Goal: Complete application form: Complete application form

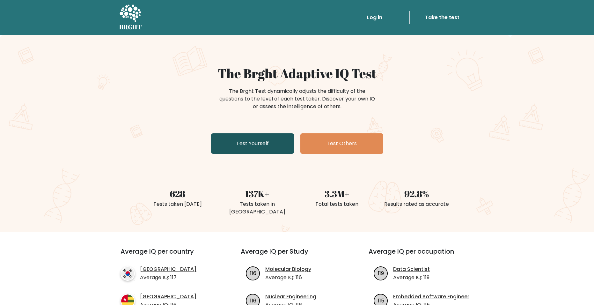
click at [252, 141] on link "Test Yourself" at bounding box center [252, 143] width 83 height 20
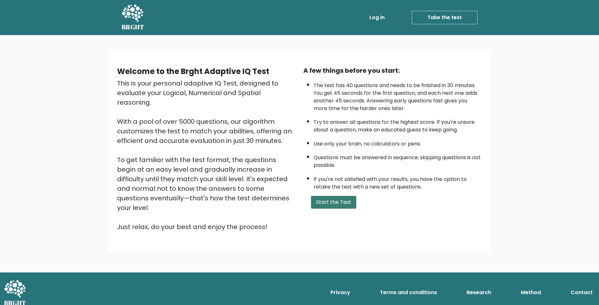
click at [345, 203] on button "Start the Test" at bounding box center [333, 202] width 45 height 13
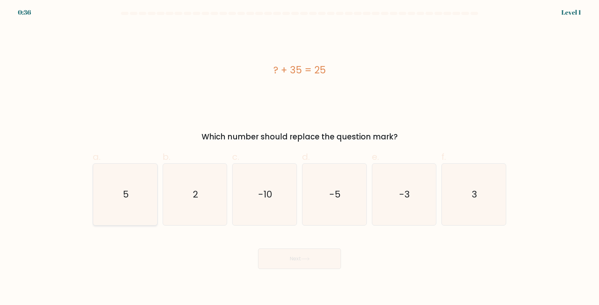
click at [114, 200] on icon "5" at bounding box center [125, 195] width 62 height 62
click at [300, 157] on input "a. 5" at bounding box center [300, 155] width 0 height 4
radio input "true"
click at [293, 255] on button "Next" at bounding box center [299, 259] width 83 height 20
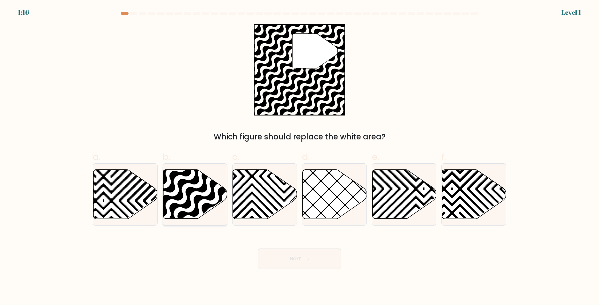
click at [206, 203] on icon at bounding box center [195, 194] width 64 height 49
click at [300, 157] on input "b." at bounding box center [300, 155] width 0 height 4
radio input "true"
click at [291, 250] on button "Next" at bounding box center [299, 259] width 83 height 20
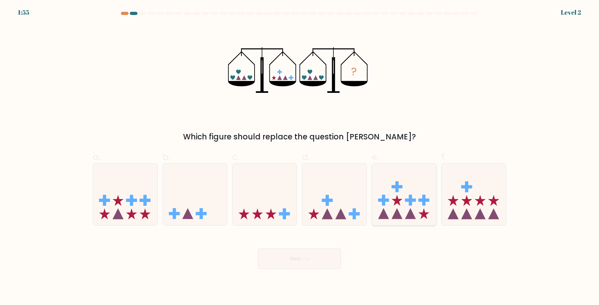
drag, startPoint x: 399, startPoint y: 191, endPoint x: 376, endPoint y: 208, distance: 29.0
click at [399, 192] on icon at bounding box center [404, 194] width 64 height 53
click at [300, 157] on input "e." at bounding box center [300, 155] width 0 height 4
radio input "true"
click at [293, 275] on body "1:55 Level 2" at bounding box center [299, 152] width 599 height 305
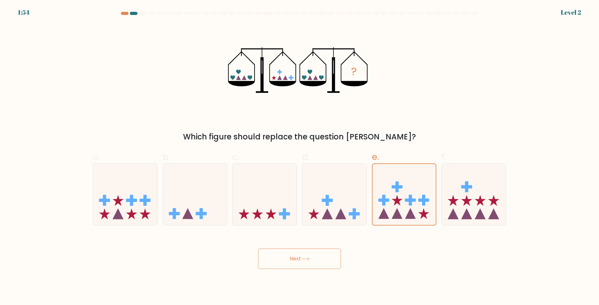
click at [295, 261] on button "Next" at bounding box center [299, 259] width 83 height 20
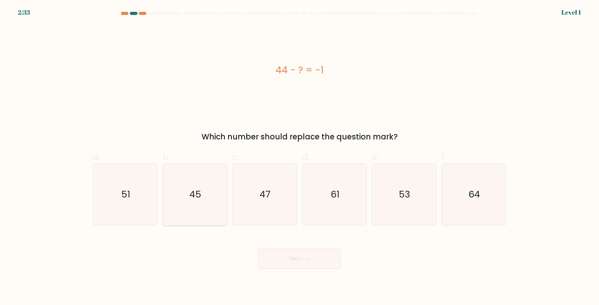
click at [197, 210] on icon "45" at bounding box center [195, 195] width 62 height 62
click at [300, 157] on input "b. 45" at bounding box center [300, 155] width 0 height 4
radio input "true"
click at [304, 254] on button "Next" at bounding box center [299, 259] width 83 height 20
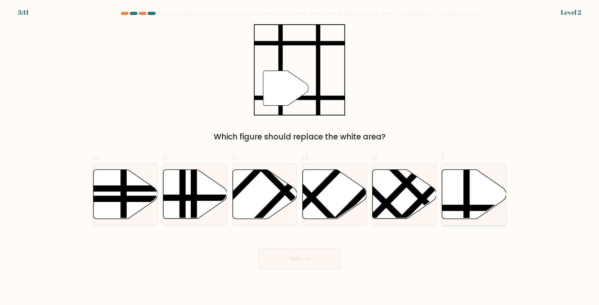
click at [459, 195] on icon at bounding box center [474, 194] width 64 height 49
click at [300, 157] on input "f." at bounding box center [300, 155] width 0 height 4
radio input "true"
click at [331, 258] on button "Next" at bounding box center [299, 259] width 83 height 20
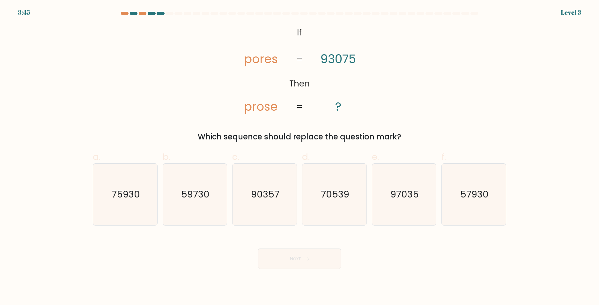
drag, startPoint x: 263, startPoint y: 217, endPoint x: 279, endPoint y: 246, distance: 33.4
click at [263, 217] on icon "90357" at bounding box center [265, 195] width 62 height 62
click at [300, 157] on input "c. 90357" at bounding box center [300, 155] width 0 height 4
radio input "true"
click at [287, 259] on button "Next" at bounding box center [299, 259] width 83 height 20
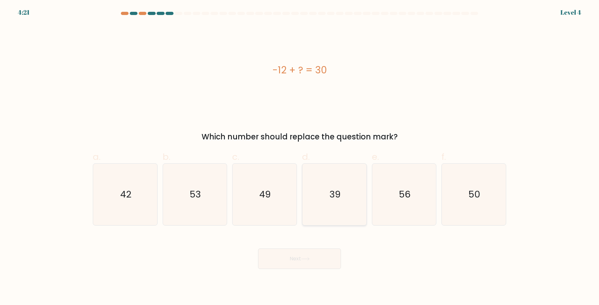
click at [340, 211] on icon "39" at bounding box center [335, 195] width 62 height 62
click at [300, 157] on input "d. 39" at bounding box center [300, 155] width 0 height 4
radio input "true"
click at [317, 252] on button "Next" at bounding box center [299, 259] width 83 height 20
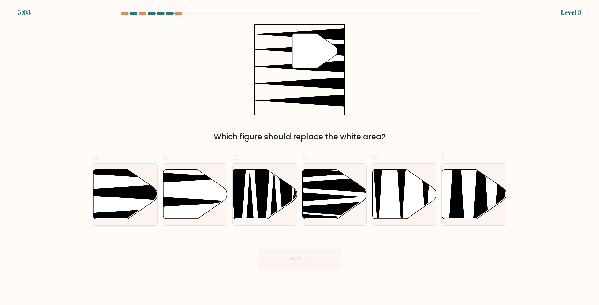
click at [127, 203] on icon at bounding box center [125, 194] width 64 height 49
click at [300, 157] on input "a." at bounding box center [300, 155] width 0 height 4
radio input "true"
click at [313, 260] on button "Next" at bounding box center [299, 259] width 83 height 20
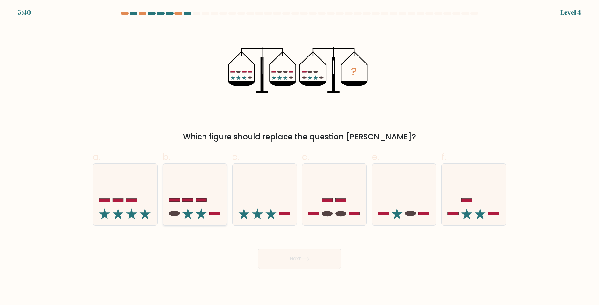
drag, startPoint x: 192, startPoint y: 214, endPoint x: 222, endPoint y: 217, distance: 30.5
click at [191, 214] on icon at bounding box center [187, 213] width 11 height 11
click at [300, 157] on input "b." at bounding box center [300, 155] width 0 height 4
radio input "true"
click at [286, 255] on button "Next" at bounding box center [299, 259] width 83 height 20
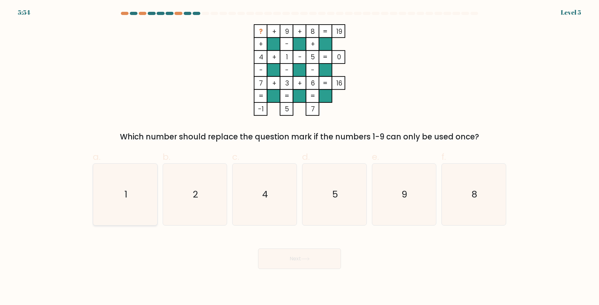
click at [128, 206] on icon "1" at bounding box center [125, 195] width 62 height 62
click at [300, 157] on input "a. 1" at bounding box center [300, 155] width 0 height 4
radio input "true"
click at [305, 260] on icon at bounding box center [305, 259] width 9 height 4
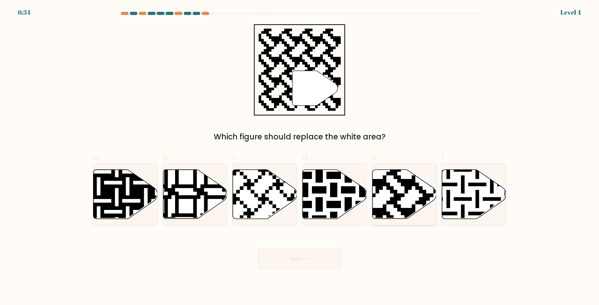
click at [393, 193] on icon at bounding box center [383, 168] width 116 height 116
click at [300, 157] on input "e." at bounding box center [300, 155] width 0 height 4
radio input "true"
click at [313, 251] on button "Next" at bounding box center [299, 259] width 83 height 20
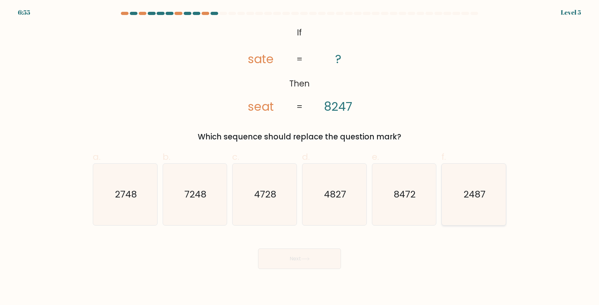
drag, startPoint x: 474, startPoint y: 205, endPoint x: 437, endPoint y: 212, distance: 36.9
click at [474, 205] on icon "2487" at bounding box center [474, 195] width 62 height 62
click at [300, 157] on input "f. 2487" at bounding box center [300, 155] width 0 height 4
radio input "true"
click at [309, 252] on button "Next" at bounding box center [299, 259] width 83 height 20
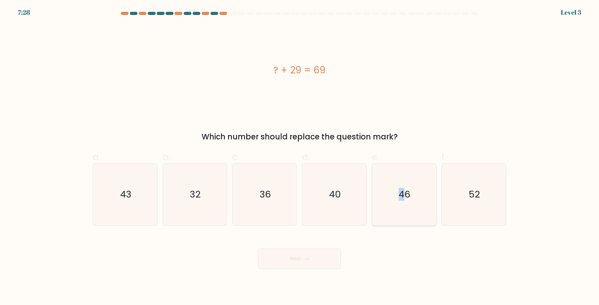
click at [402, 208] on icon "46" at bounding box center [404, 195] width 62 height 62
click at [410, 213] on icon "46" at bounding box center [404, 195] width 62 height 62
click at [300, 157] on input "e. 46" at bounding box center [300, 155] width 0 height 4
radio input "true"
click at [323, 265] on button "Next" at bounding box center [299, 259] width 83 height 20
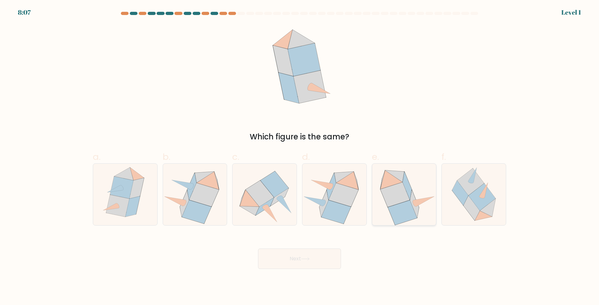
click at [415, 199] on icon at bounding box center [414, 204] width 9 height 28
click at [300, 157] on input "e." at bounding box center [300, 155] width 0 height 4
radio input "true"
click at [308, 269] on button "Next" at bounding box center [299, 259] width 83 height 20
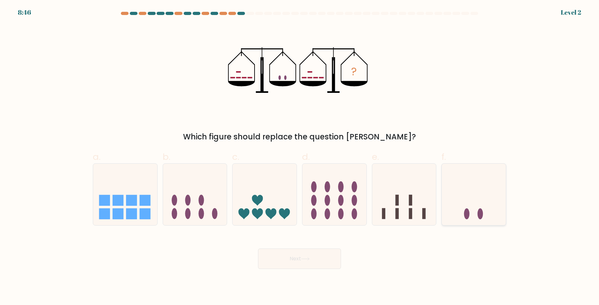
drag, startPoint x: 488, startPoint y: 210, endPoint x: 411, endPoint y: 240, distance: 82.3
click at [488, 211] on icon at bounding box center [474, 194] width 64 height 53
click at [300, 157] on input "f." at bounding box center [300, 155] width 0 height 4
radio input "true"
click at [284, 258] on button "Next" at bounding box center [299, 259] width 83 height 20
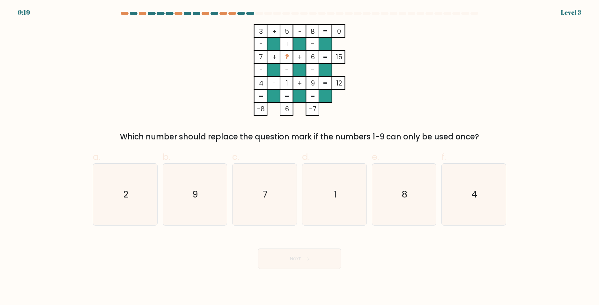
drag, startPoint x: 484, startPoint y: 138, endPoint x: 123, endPoint y: 125, distance: 361.7
click at [123, 125] on div "3 + 5 - 8 0 - + - 7 + ? + 6 15 - - - 4 - 1 + 9 = 12 = = = = -8 6 -7 = Which num…" at bounding box center [299, 83] width 421 height 118
click at [127, 117] on div "3 + 5 - 8 0 - + - 7 + ? + 6 15 - - - 4 - 1 + 9 = 12 = = = = -8 6 -7 = Which num…" at bounding box center [299, 83] width 421 height 118
click at [371, 198] on div "e. 8" at bounding box center [405, 187] width 70 height 75
drag, startPoint x: 345, startPoint y: 200, endPoint x: 304, endPoint y: 250, distance: 64.2
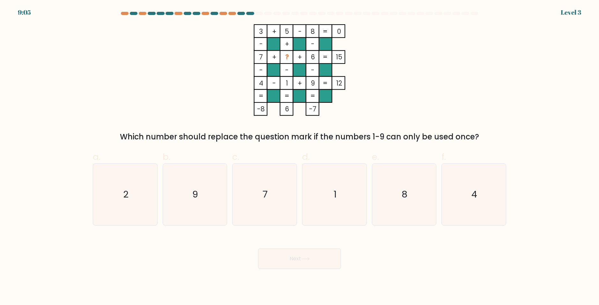
click at [344, 200] on icon "1" at bounding box center [335, 195] width 62 height 62
click at [300, 157] on input "d. 1" at bounding box center [300, 155] width 0 height 4
radio input "true"
click at [288, 266] on button "Next" at bounding box center [299, 259] width 83 height 20
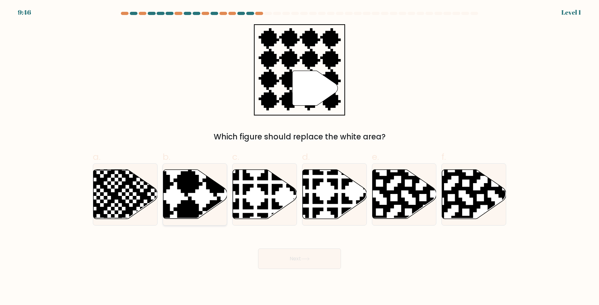
drag, startPoint x: 180, startPoint y: 196, endPoint x: 258, endPoint y: 260, distance: 100.9
click at [180, 196] on icon at bounding box center [195, 194] width 64 height 49
click at [300, 157] on input "b." at bounding box center [300, 155] width 0 height 4
radio input "true"
click at [312, 264] on button "Next" at bounding box center [299, 259] width 83 height 20
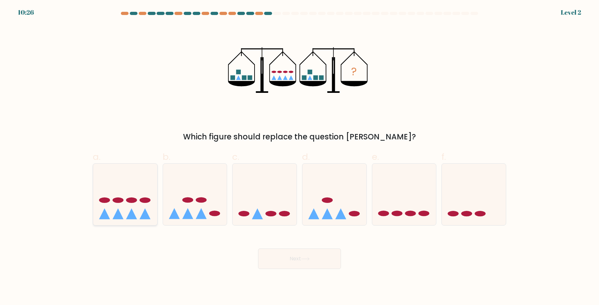
click at [123, 205] on icon at bounding box center [125, 194] width 64 height 53
click at [300, 157] on input "a." at bounding box center [300, 155] width 0 height 4
radio input "true"
click at [295, 263] on button "Next" at bounding box center [299, 259] width 83 height 20
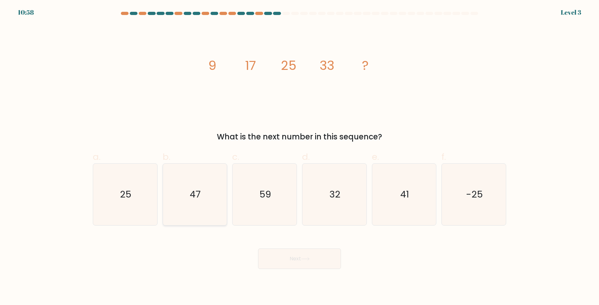
drag, startPoint x: 194, startPoint y: 204, endPoint x: 198, endPoint y: 213, distance: 10.0
click at [195, 208] on icon "47" at bounding box center [195, 195] width 62 height 62
click at [300, 157] on input "b. 47" at bounding box center [300, 155] width 0 height 4
radio input "true"
click at [267, 255] on button "Next" at bounding box center [299, 259] width 83 height 20
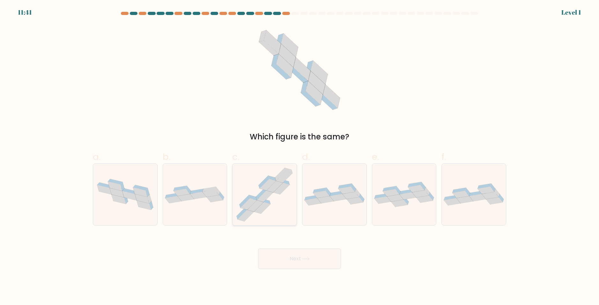
click at [275, 222] on icon at bounding box center [265, 194] width 64 height 61
click at [300, 157] on input "c." at bounding box center [300, 155] width 0 height 4
radio input "true"
click at [301, 278] on body "11:40 Level 1" at bounding box center [299, 152] width 599 height 305
click at [301, 258] on button "Next" at bounding box center [299, 259] width 83 height 20
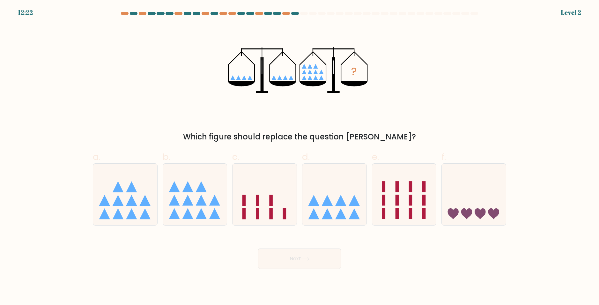
click at [295, 15] on div at bounding box center [299, 15] width 421 height 6
click at [294, 15] on div at bounding box center [299, 15] width 421 height 6
click at [200, 190] on icon at bounding box center [201, 187] width 11 height 11
click at [300, 157] on input "b." at bounding box center [300, 155] width 0 height 4
radio input "true"
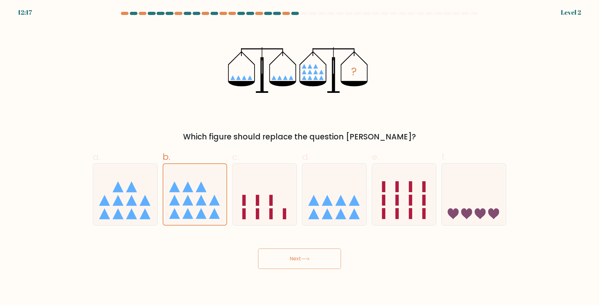
click at [309, 265] on button "Next" at bounding box center [299, 259] width 83 height 20
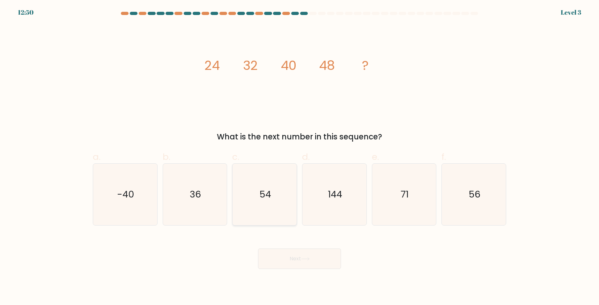
click at [272, 178] on icon "54" at bounding box center [265, 195] width 62 height 62
click at [300, 157] on input "c. 54" at bounding box center [300, 155] width 0 height 4
radio input "true"
click at [305, 264] on button "Next" at bounding box center [299, 259] width 83 height 20
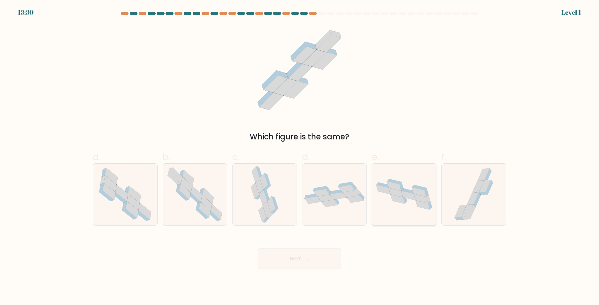
drag, startPoint x: 422, startPoint y: 184, endPoint x: 398, endPoint y: 190, distance: 24.2
click at [421, 184] on icon at bounding box center [404, 194] width 64 height 37
click at [300, 157] on input "e." at bounding box center [300, 155] width 0 height 4
radio input "true"
click at [327, 263] on button "Next" at bounding box center [299, 259] width 83 height 20
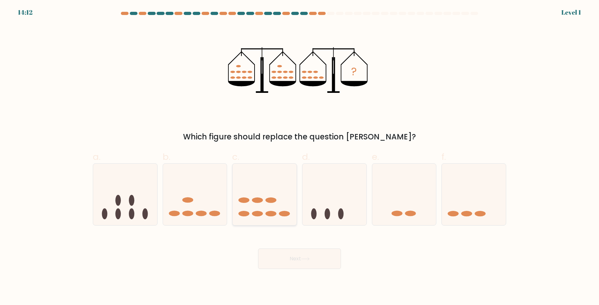
click at [261, 195] on icon at bounding box center [265, 194] width 64 height 53
click at [300, 157] on input "c." at bounding box center [300, 155] width 0 height 4
radio input "true"
click at [296, 258] on button "Next" at bounding box center [299, 259] width 83 height 20
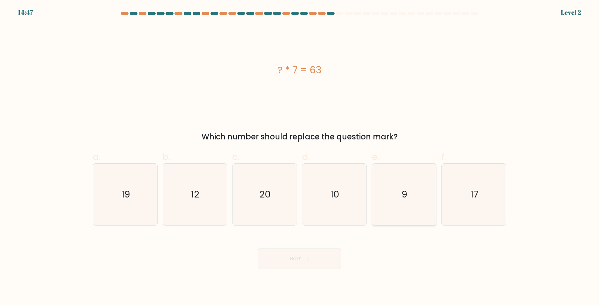
click at [416, 205] on icon "9" at bounding box center [404, 195] width 62 height 62
click at [300, 157] on input "e. 9" at bounding box center [300, 155] width 0 height 4
radio input "true"
drag, startPoint x: 285, startPoint y: 301, endPoint x: 294, endPoint y: 270, distance: 31.8
click at [285, 300] on body "14:46 Level 2 9" at bounding box center [299, 152] width 599 height 305
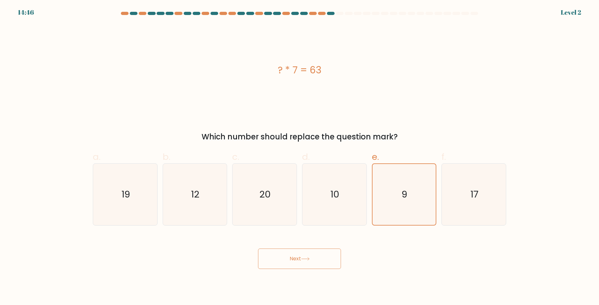
click at [294, 269] on button "Next" at bounding box center [299, 259] width 83 height 20
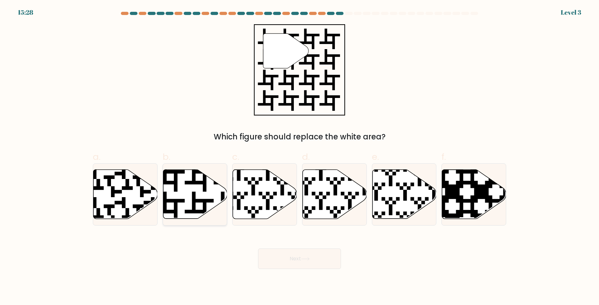
click at [200, 183] on icon at bounding box center [214, 221] width 116 height 116
click at [300, 157] on input "b." at bounding box center [300, 155] width 0 height 4
radio input "true"
click at [297, 268] on button "Next" at bounding box center [299, 259] width 83 height 20
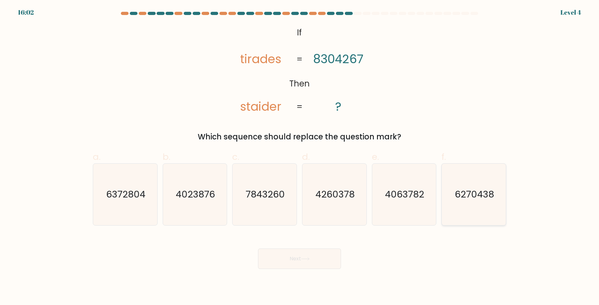
drag, startPoint x: 494, startPoint y: 169, endPoint x: 468, endPoint y: 215, distance: 52.6
click at [495, 170] on icon "6270438" at bounding box center [474, 195] width 62 height 62
click at [300, 157] on input "f. 6270438" at bounding box center [300, 155] width 0 height 4
radio input "true"
click at [287, 256] on button "Next" at bounding box center [299, 259] width 83 height 20
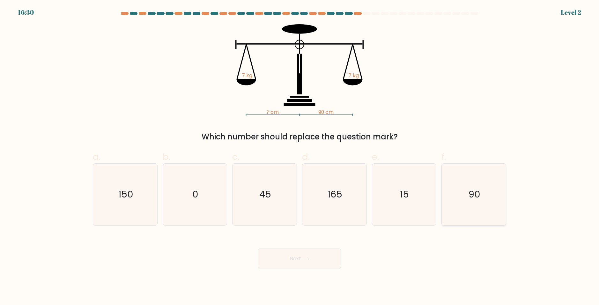
drag, startPoint x: 490, startPoint y: 210, endPoint x: 301, endPoint y: 298, distance: 209.1
click at [489, 210] on icon "90" at bounding box center [474, 195] width 62 height 62
click at [300, 157] on input "f. 90" at bounding box center [300, 155] width 0 height 4
radio input "true"
click at [309, 258] on icon at bounding box center [305, 259] width 9 height 4
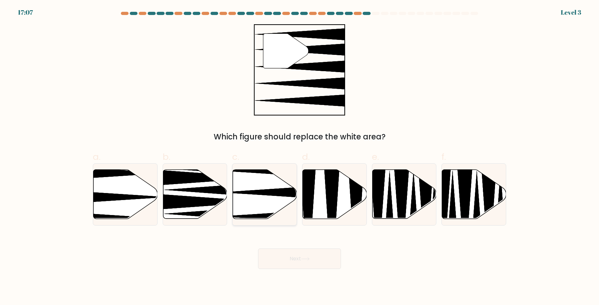
click at [256, 198] on icon at bounding box center [265, 194] width 64 height 49
click at [300, 157] on input "c." at bounding box center [300, 155] width 0 height 4
radio input "true"
click at [298, 258] on button "Next" at bounding box center [299, 259] width 83 height 20
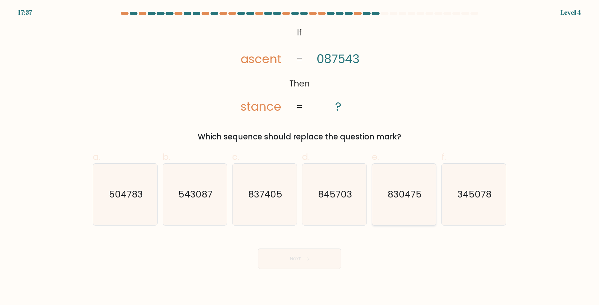
click at [392, 195] on text "830475" at bounding box center [405, 194] width 34 height 13
click at [300, 157] on input "e. 830475" at bounding box center [300, 155] width 0 height 4
radio input "true"
click at [323, 271] on body "17:36 Level 4 ?" at bounding box center [299, 152] width 599 height 305
click at [296, 255] on button "Next" at bounding box center [299, 259] width 83 height 20
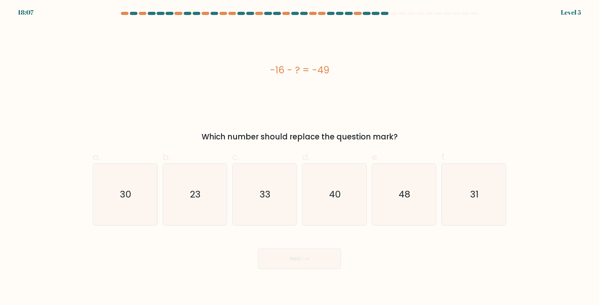
drag, startPoint x: 198, startPoint y: 139, endPoint x: 176, endPoint y: 133, distance: 22.3
click at [176, 133] on div "Which number should replace the question mark?" at bounding box center [300, 136] width 406 height 11
click at [275, 202] on icon "33" at bounding box center [265, 195] width 62 height 62
click at [300, 157] on input "c. 33" at bounding box center [300, 155] width 0 height 4
radio input "true"
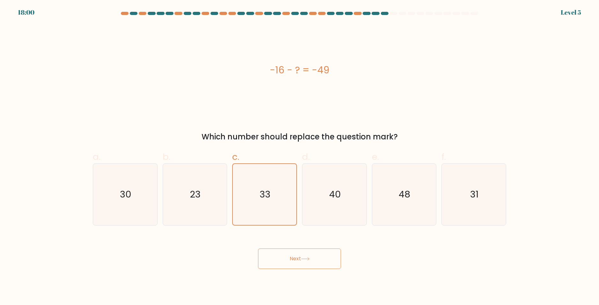
click at [294, 259] on button "Next" at bounding box center [299, 259] width 83 height 20
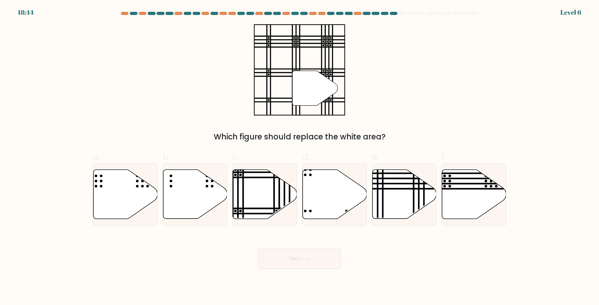
drag, startPoint x: 270, startPoint y: 203, endPoint x: 301, endPoint y: 241, distance: 48.6
click at [275, 210] on icon at bounding box center [265, 194] width 64 height 49
click at [300, 157] on input "c." at bounding box center [300, 155] width 0 height 4
radio input "true"
click at [300, 252] on button "Next" at bounding box center [299, 259] width 83 height 20
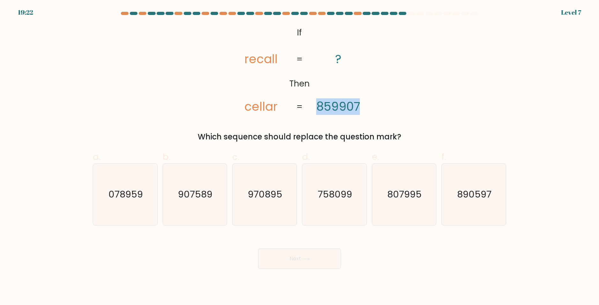
drag, startPoint x: 312, startPoint y: 105, endPoint x: 376, endPoint y: 105, distance: 64.1
click at [376, 105] on div "@import url('https://fonts.googleapis.com/css?family=Abril+Fatface:400,100,100i…" at bounding box center [299, 83] width 421 height 118
click at [379, 114] on div "@import url('https://fonts.googleapis.com/css?family=Abril+Fatface:400,100,100i…" at bounding box center [299, 83] width 421 height 118
click at [330, 203] on icon "758099" at bounding box center [335, 195] width 62 height 62
click at [300, 157] on input "d. 758099" at bounding box center [300, 155] width 0 height 4
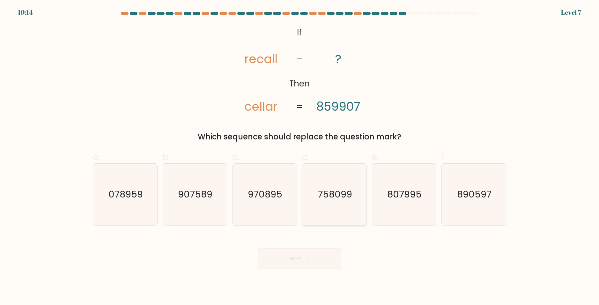
radio input "true"
click at [305, 264] on button "Next" at bounding box center [299, 259] width 83 height 20
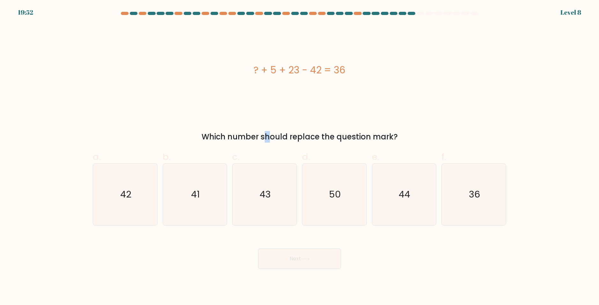
drag, startPoint x: 213, startPoint y: 141, endPoint x: 193, endPoint y: 129, distance: 22.5
click at [193, 129] on div "? + 5 + 23 - 42 = 36 Which number should replace the question mark?" at bounding box center [299, 83] width 421 height 118
click at [191, 129] on div "? + 5 + 23 - 42 = 36 Which number should replace the question mark?" at bounding box center [299, 83] width 421 height 118
drag, startPoint x: 268, startPoint y: 281, endPoint x: 327, endPoint y: 320, distance: 70.6
click at [327, 305] on html "19:31 Level 8" at bounding box center [299, 152] width 599 height 305
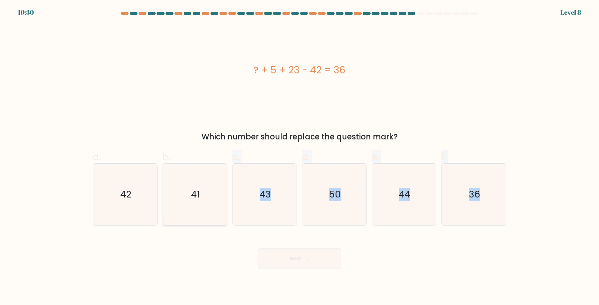
click at [211, 211] on icon "41" at bounding box center [195, 195] width 62 height 62
click at [300, 157] on input "b. 41" at bounding box center [300, 155] width 0 height 4
radio input "true"
click at [302, 255] on button "Next" at bounding box center [299, 259] width 83 height 20
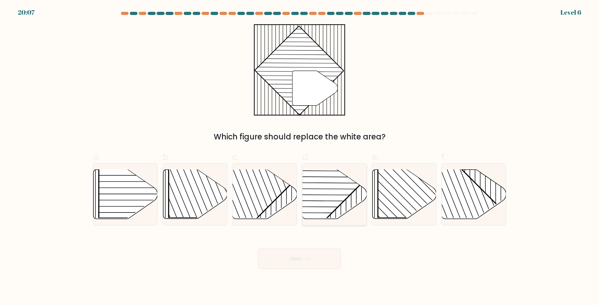
click at [353, 202] on icon at bounding box center [335, 194] width 64 height 49
click at [300, 157] on input "d." at bounding box center [300, 155] width 0 height 4
radio input "true"
click at [303, 261] on button "Next" at bounding box center [299, 259] width 83 height 20
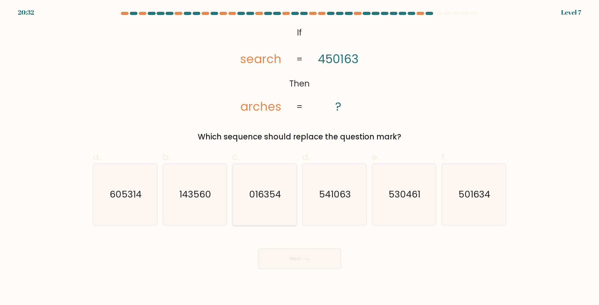
click at [281, 203] on icon "016354" at bounding box center [265, 195] width 62 height 62
click at [300, 157] on input "c. 016354" at bounding box center [300, 155] width 0 height 4
radio input "true"
click at [317, 271] on body "20:31 Level 7 ?" at bounding box center [299, 152] width 599 height 305
click at [316, 262] on button "Next" at bounding box center [299, 259] width 83 height 20
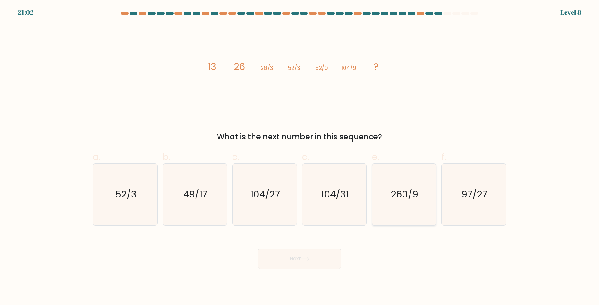
click at [398, 197] on text "260/9" at bounding box center [404, 194] width 27 height 13
click at [300, 157] on input "e. 260/9" at bounding box center [300, 155] width 0 height 4
radio input "true"
click at [329, 263] on button "Next" at bounding box center [299, 259] width 83 height 20
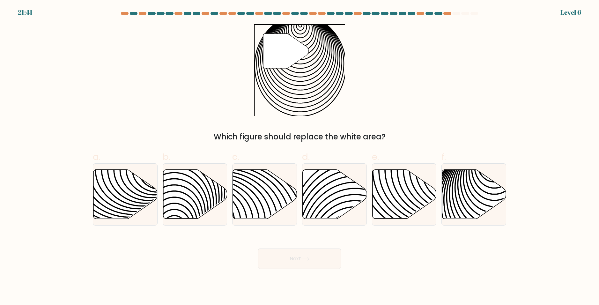
drag, startPoint x: 137, startPoint y: 204, endPoint x: 219, endPoint y: 254, distance: 96.4
click at [137, 203] on icon at bounding box center [125, 194] width 64 height 49
click at [300, 157] on input "a." at bounding box center [300, 155] width 0 height 4
radio input "true"
click at [323, 258] on button "Next" at bounding box center [299, 259] width 83 height 20
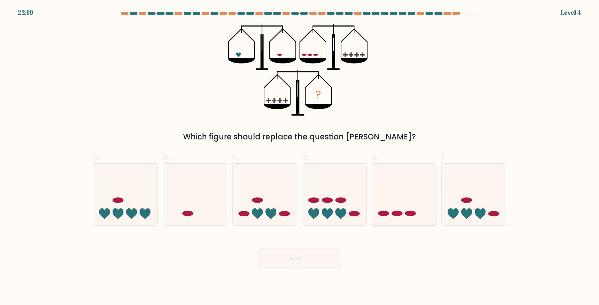
click at [396, 203] on icon at bounding box center [404, 194] width 64 height 53
click at [300, 157] on input "e." at bounding box center [300, 155] width 0 height 4
radio input "true"
click at [302, 274] on body "22:19 Level 4" at bounding box center [299, 152] width 599 height 305
click at [302, 269] on button "Next" at bounding box center [299, 259] width 83 height 20
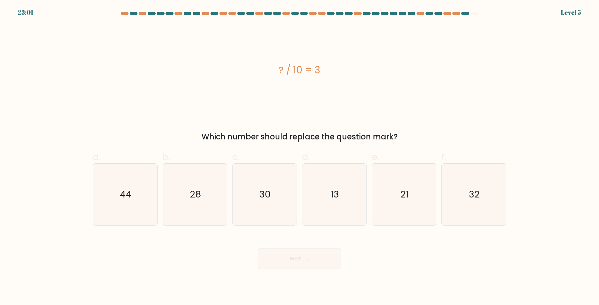
drag, startPoint x: 199, startPoint y: 136, endPoint x: 404, endPoint y: 133, distance: 204.9
click at [399, 133] on div "Which number should replace the question mark?" at bounding box center [300, 136] width 406 height 11
click at [406, 132] on div "Which number should replace the question mark?" at bounding box center [300, 136] width 406 height 11
click at [279, 197] on icon "30" at bounding box center [265, 195] width 62 height 62
click at [300, 157] on input "c. 30" at bounding box center [300, 155] width 0 height 4
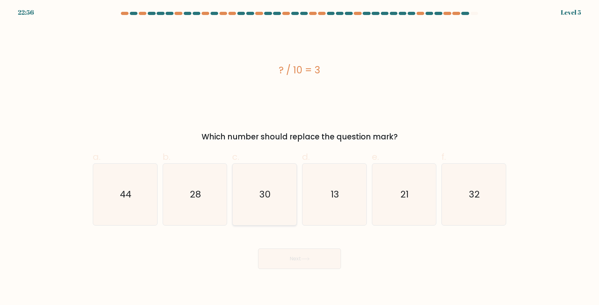
radio input "true"
click at [307, 262] on button "Next" at bounding box center [299, 259] width 83 height 20
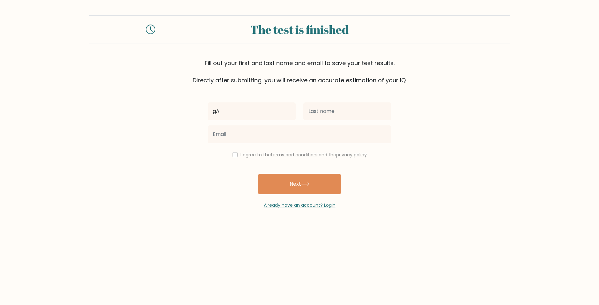
type input "g"
type input "Gabriel"
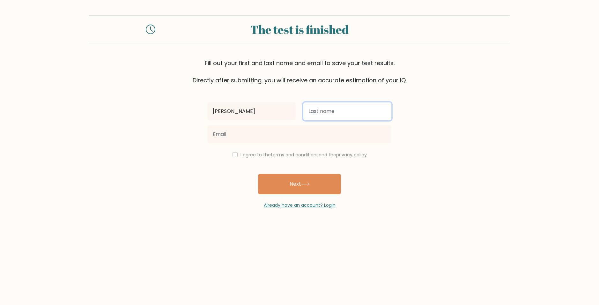
click at [331, 114] on input "text" at bounding box center [347, 111] width 88 height 18
type input "Gibilaro"
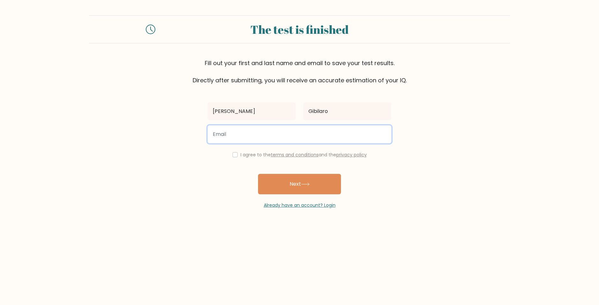
click at [294, 135] on input "email" at bounding box center [300, 134] width 184 height 18
type input "dalergibi322@gmail.com"
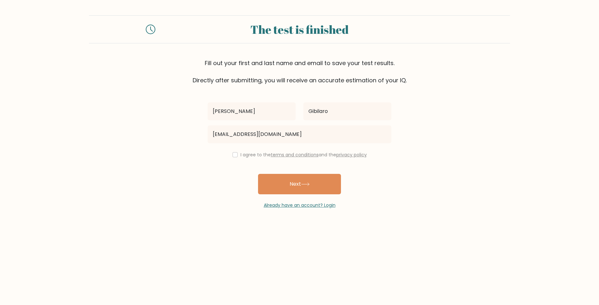
click at [234, 152] on div "I agree to the terms and conditions and the privacy policy" at bounding box center [299, 155] width 191 height 8
click at [233, 157] on input "checkbox" at bounding box center [235, 154] width 5 height 5
checkbox input "true"
click at [281, 179] on button "Next" at bounding box center [299, 184] width 83 height 20
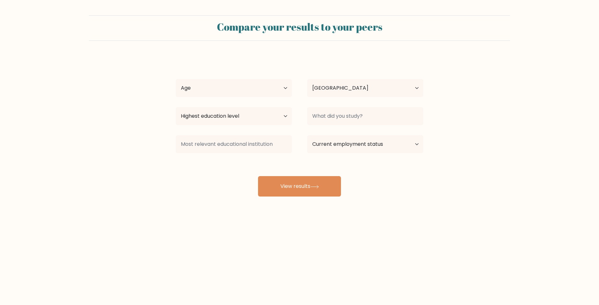
select select "US"
click at [266, 85] on select "Age Under [DEMOGRAPHIC_DATA] [DEMOGRAPHIC_DATA] [DEMOGRAPHIC_DATA] [DEMOGRAPHIC…" at bounding box center [234, 88] width 116 height 18
select select "min_18"
click at [176, 79] on select "Age Under [DEMOGRAPHIC_DATA] [DEMOGRAPHIC_DATA] [DEMOGRAPHIC_DATA] [DEMOGRAPHIC…" at bounding box center [234, 88] width 116 height 18
click at [335, 89] on select "Country [GEOGRAPHIC_DATA] [GEOGRAPHIC_DATA] [GEOGRAPHIC_DATA] [US_STATE] [GEOGR…" at bounding box center [365, 88] width 116 height 18
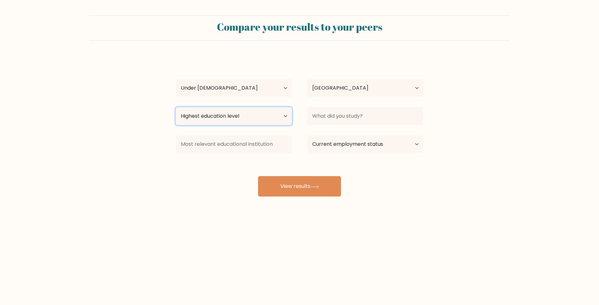
drag, startPoint x: 483, startPoint y: 62, endPoint x: 224, endPoint y: 118, distance: 265.3
click at [224, 119] on select "Highest education level No schooling Primary Lower Secondary Upper Secondary Oc…" at bounding box center [234, 116] width 116 height 18
select select "upper_secondary"
click at [176, 107] on select "Highest education level No schooling Primary Lower Secondary Upper Secondary Oc…" at bounding box center [234, 116] width 116 height 18
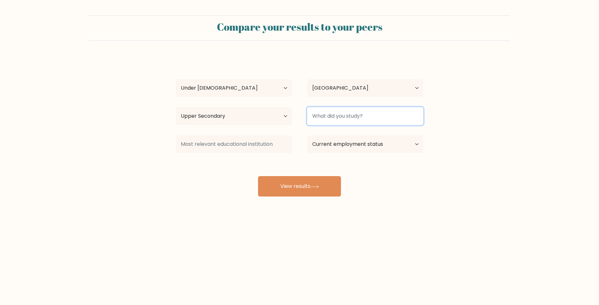
click at [348, 112] on input at bounding box center [365, 116] width 116 height 18
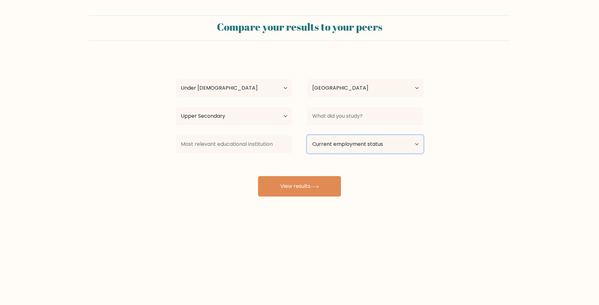
click at [328, 139] on select "Current employment status Employed Student Retired Other / prefer not to answer" at bounding box center [365, 144] width 116 height 18
select select "student"
click at [307, 135] on select "Current employment status Employed Student Retired Other / prefer not to answer" at bounding box center [365, 144] width 116 height 18
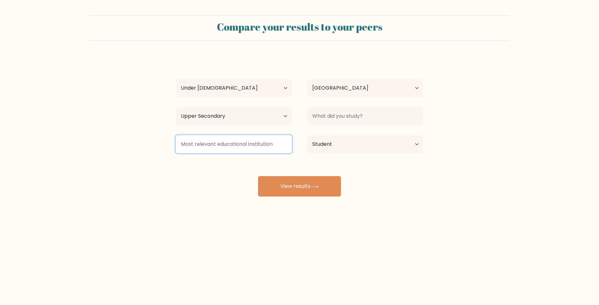
click at [254, 147] on input at bounding box center [234, 144] width 116 height 18
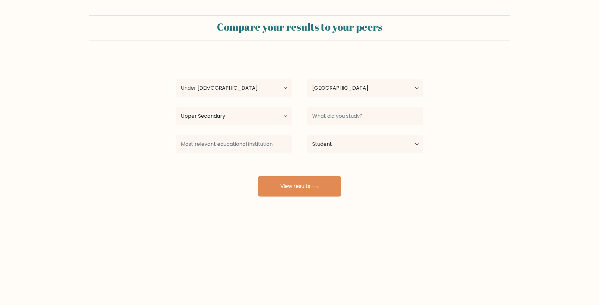
drag, startPoint x: 206, startPoint y: 176, endPoint x: 216, endPoint y: 195, distance: 21.0
click at [196, 199] on div "Compare your results to your peers Gabriel Gibilaro Age Under 18 years old 18-2…" at bounding box center [299, 121] width 599 height 242
click at [282, 192] on button "View results" at bounding box center [299, 186] width 83 height 20
click at [353, 117] on input at bounding box center [365, 116] width 116 height 18
click at [448, 165] on form "Compare your results to your peers Gabriel Gibilaro Age Under 18 years old 18-2…" at bounding box center [299, 105] width 599 height 181
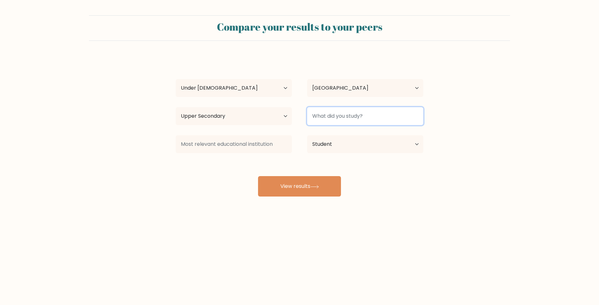
click at [351, 117] on input at bounding box center [365, 116] width 116 height 18
type input "Student"
click at [388, 204] on div "Compare your results to your peers Gabriel Gibilaro Age Under 18 years old 18-2…" at bounding box center [299, 121] width 599 height 242
click at [215, 135] on div at bounding box center [233, 144] width 131 height 23
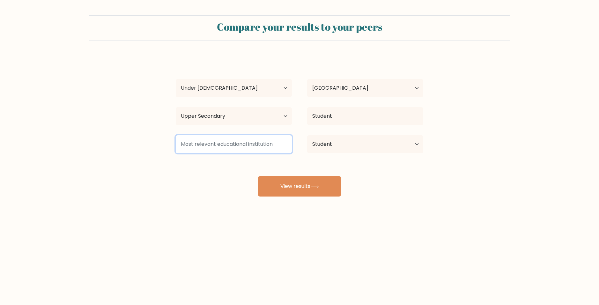
click at [223, 137] on input at bounding box center [234, 144] width 116 height 18
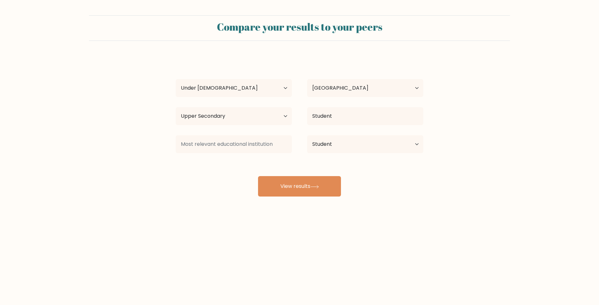
click at [281, 159] on div "Gabriel Gibilaro Age Under 18 years old 18-24 years old 25-34 years old 35-44 y…" at bounding box center [299, 126] width 255 height 140
click at [297, 177] on button "View results" at bounding box center [299, 186] width 83 height 20
click at [247, 154] on div at bounding box center [233, 144] width 131 height 23
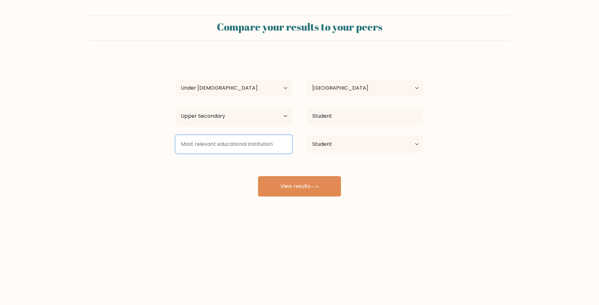
click at [242, 140] on input at bounding box center [234, 144] width 116 height 18
type input "H"
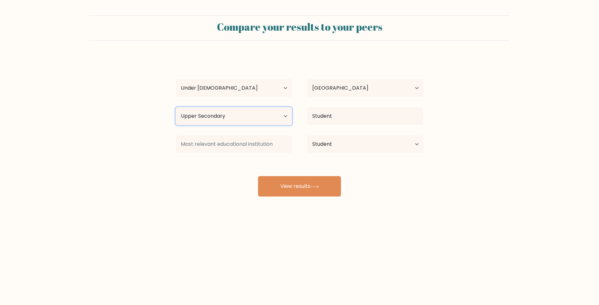
click at [235, 111] on select "Highest education level No schooling Primary Lower Secondary Upper Secondary Oc…" at bounding box center [234, 116] width 116 height 18
select select "lower_secondary"
click at [176, 107] on select "Highest education level No schooling Primary Lower Secondary Upper Secondary Oc…" at bounding box center [234, 116] width 116 height 18
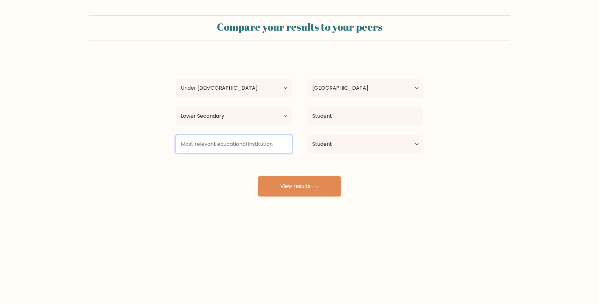
click at [255, 138] on input at bounding box center [234, 144] width 116 height 18
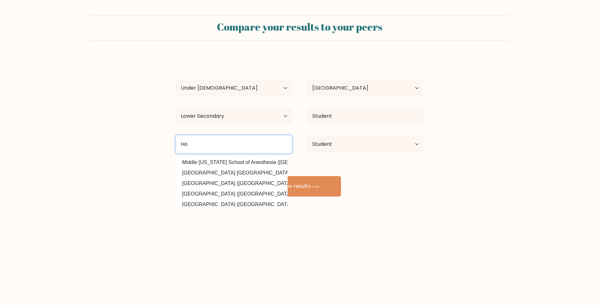
type input "H"
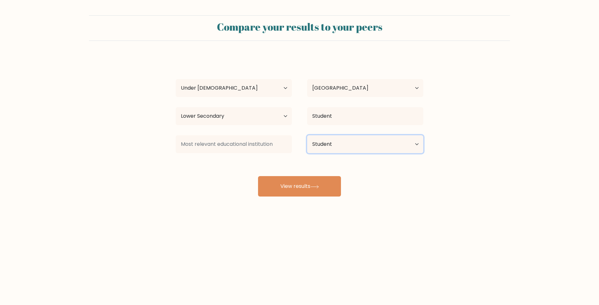
click at [329, 143] on select "Current employment status Employed Student Retired Other / prefer not to answer" at bounding box center [365, 144] width 116 height 18
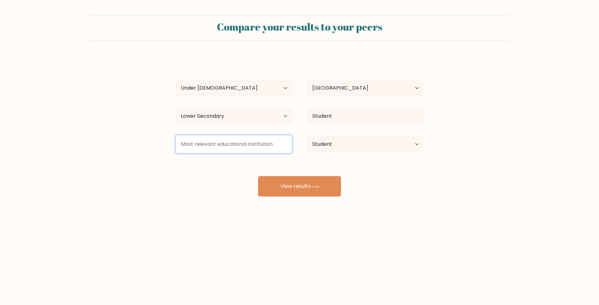
click at [265, 146] on input at bounding box center [234, 144] width 116 height 18
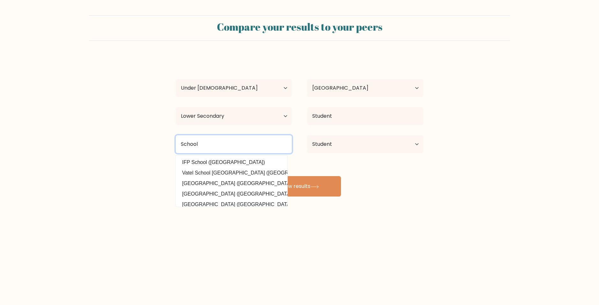
type input "School"
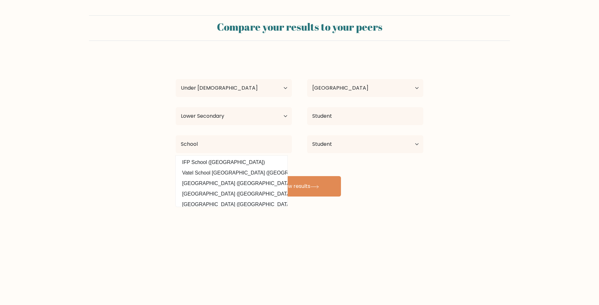
click at [325, 268] on body "Compare your results to your peers Gabriel Gibilaro Age Under 18 years old 18-2…" at bounding box center [299, 152] width 599 height 305
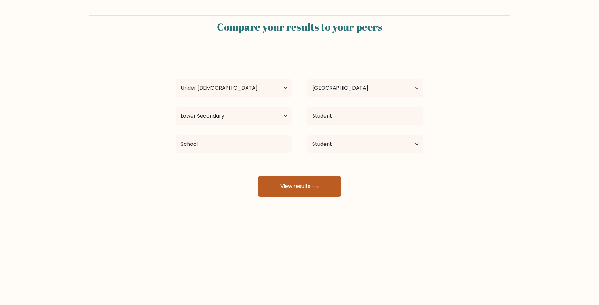
click at [325, 198] on div "Compare your results to your peers Gabriel Gibilaro Age Under 18 years old 18-2…" at bounding box center [299, 121] width 599 height 242
click at [314, 178] on button "View results" at bounding box center [299, 186] width 83 height 20
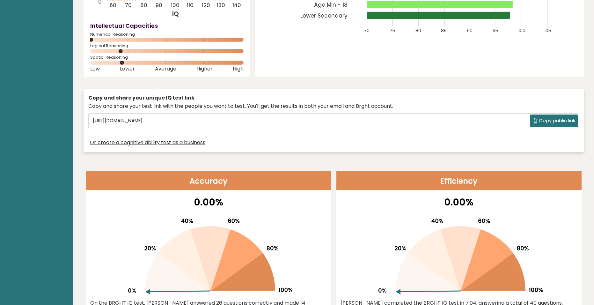
scroll to position [96, 0]
